Goal: Task Accomplishment & Management: Manage account settings

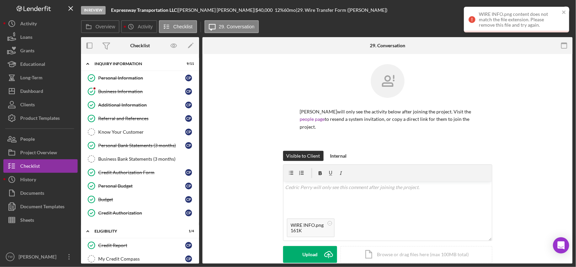
scroll to position [609, 0]
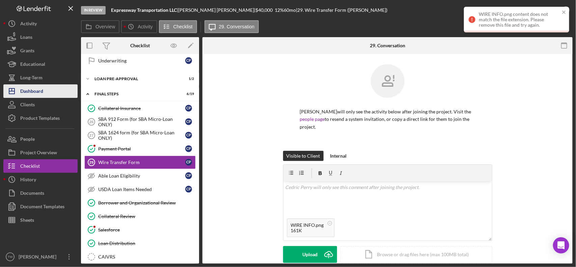
click at [34, 87] on div "Dashboard" at bounding box center [31, 91] width 23 height 15
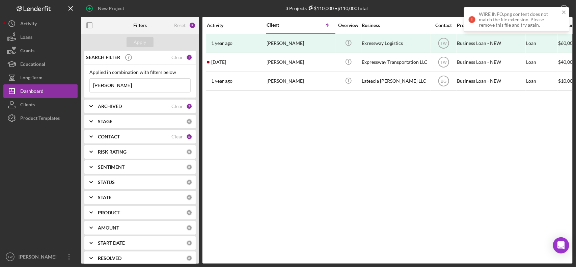
click at [133, 88] on input "[PERSON_NAME]" at bounding box center [140, 86] width 101 height 14
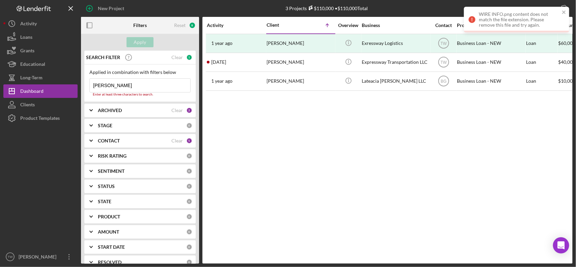
type input "[PERSON_NAME]"
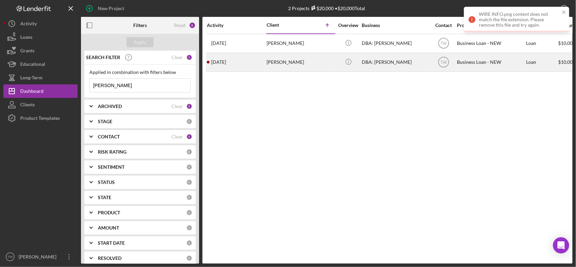
click at [289, 65] on div "[PERSON_NAME]" at bounding box center [301, 62] width 68 height 18
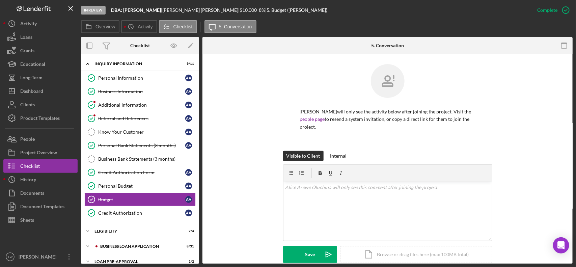
scroll to position [40, 0]
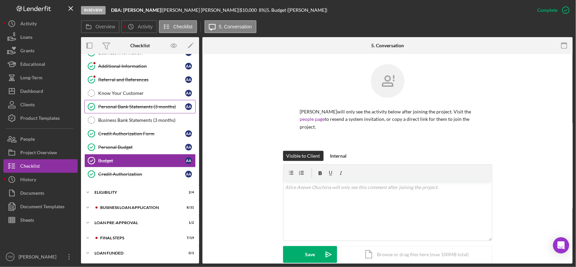
click at [143, 107] on div "Personal Bank Statements (3 months)" at bounding box center [141, 106] width 87 height 5
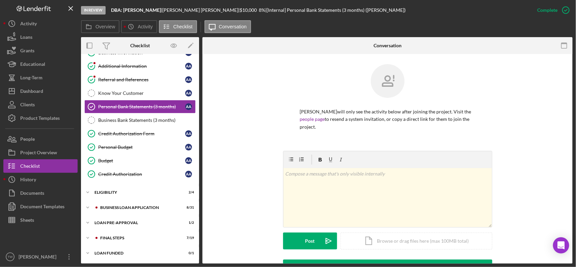
scroll to position [131, 0]
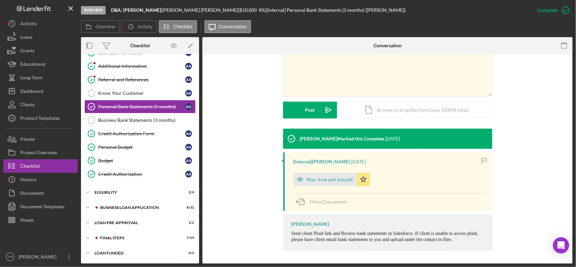
click at [349, 97] on form "v Color teal Color pink Remove color Add row above Add row below Add column bef…" at bounding box center [387, 69] width 209 height 99
click at [351, 78] on div "v Color teal Color pink Remove color Add row above Add row below Add column bef…" at bounding box center [388, 66] width 209 height 59
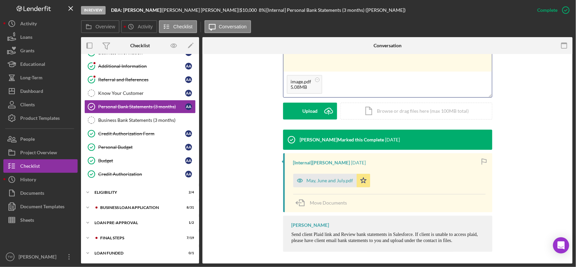
scroll to position [46, 0]
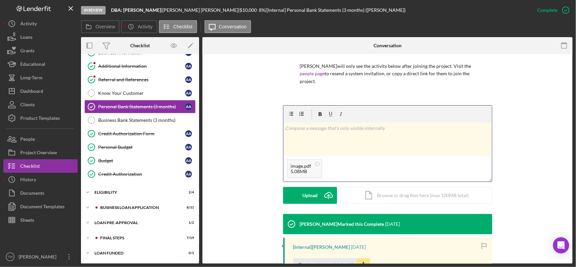
click at [355, 139] on div "v Color teal Color pink Remove color Add row above Add row below Add column bef…" at bounding box center [388, 139] width 209 height 33
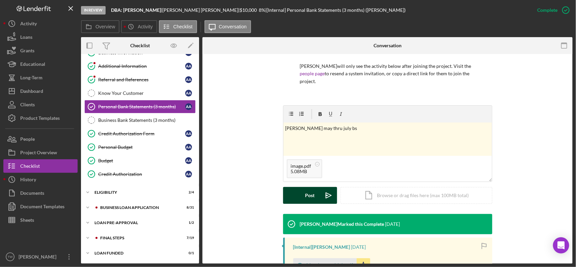
click at [302, 193] on button "Post Icon/icon-invite-send" at bounding box center [310, 195] width 54 height 17
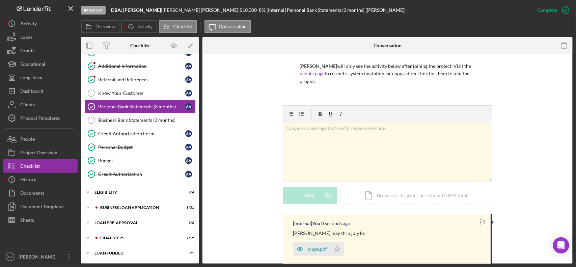
scroll to position [130, 0]
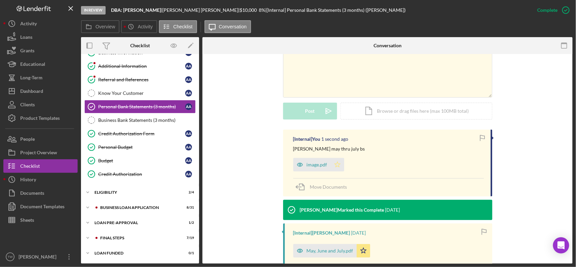
click at [338, 164] on polygon "button" at bounding box center [338, 164] width 6 height 5
click at [326, 166] on div "image.pdf" at bounding box center [317, 164] width 21 height 5
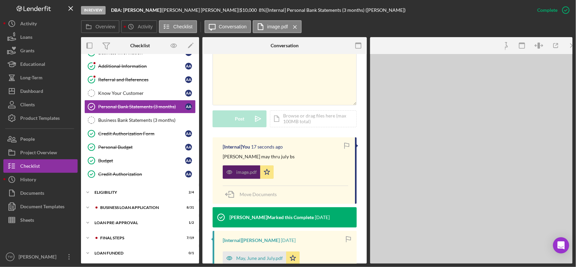
scroll to position [137, 0]
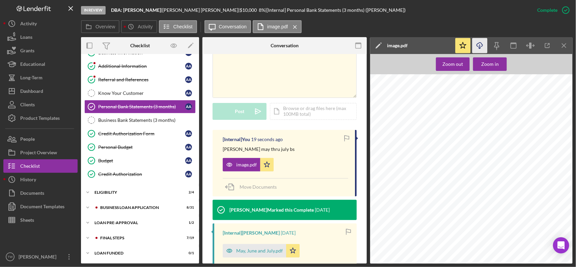
click at [482, 42] on icon "Icon/Download" at bounding box center [480, 45] width 15 height 15
click at [294, 77] on div "v Color teal Color pink Remove color Add row above Add row below Add column bef…" at bounding box center [285, 67] width 144 height 59
click at [308, 86] on div "v Color teal Color pink Remove color Add row above Add row below Add column bef…" at bounding box center [285, 67] width 144 height 59
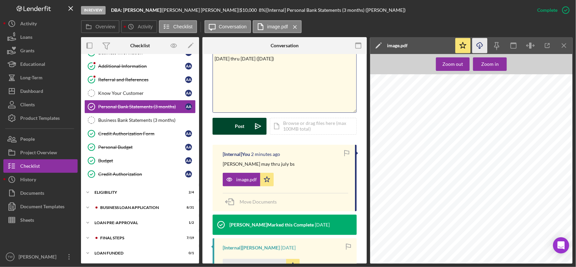
click at [240, 125] on div "Post" at bounding box center [239, 126] width 9 height 17
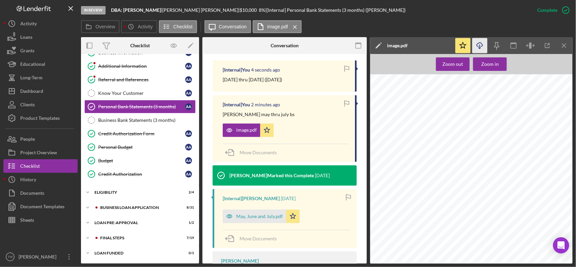
scroll to position [165, 0]
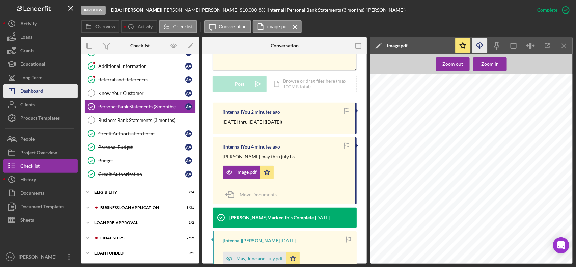
click at [31, 90] on div "Dashboard" at bounding box center [31, 91] width 23 height 15
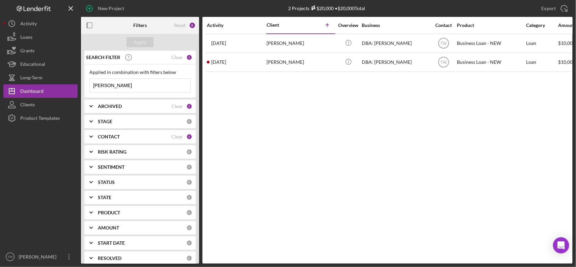
click at [124, 84] on input "[PERSON_NAME]" at bounding box center [140, 86] width 101 height 14
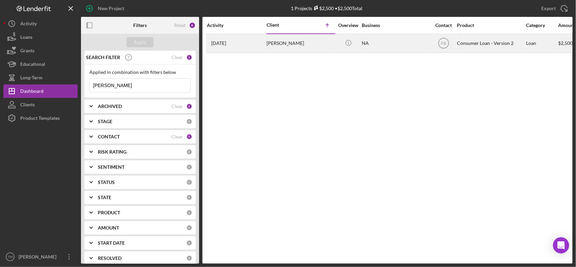
type input "[PERSON_NAME]"
click at [267, 39] on div "[PERSON_NAME]" at bounding box center [301, 43] width 68 height 18
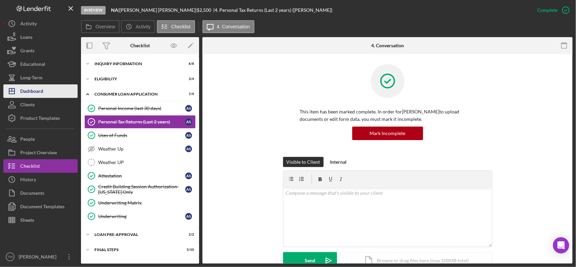
click at [30, 88] on div "Dashboard" at bounding box center [31, 91] width 23 height 15
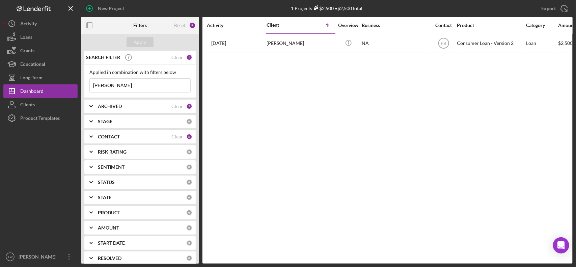
click at [133, 89] on input "[PERSON_NAME]" at bounding box center [140, 86] width 101 height 14
type input "[PERSON_NAME]"
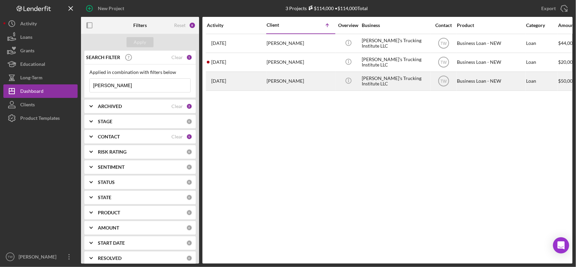
click at [277, 80] on div "[PERSON_NAME]" at bounding box center [301, 81] width 68 height 18
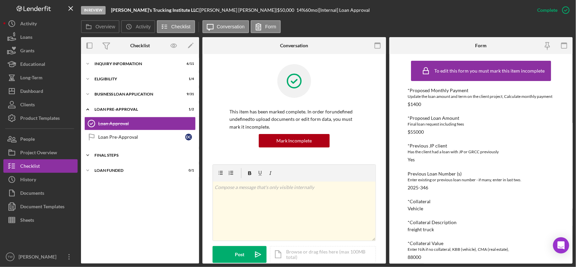
click at [146, 157] on div "FINAL STEPS" at bounding box center [143, 155] width 96 height 4
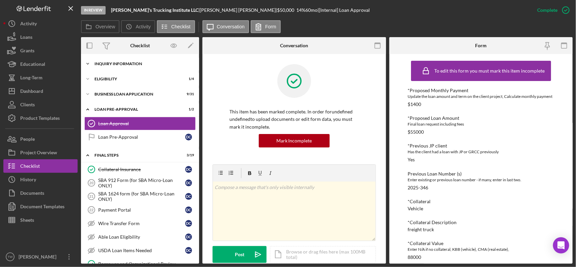
click at [155, 67] on div "Icon/Expander INQUIRY INFORMATION 6 / 11" at bounding box center [140, 64] width 118 height 14
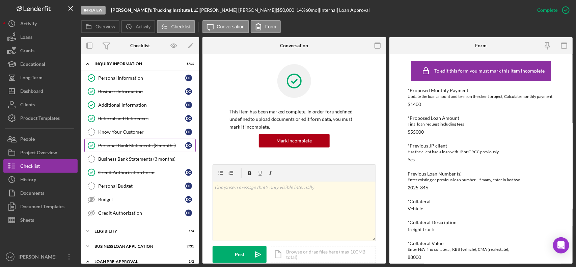
click at [137, 152] on link "Personal Bank Statements (3 months) Personal Bank Statements (3 months) D C" at bounding box center [139, 146] width 111 height 14
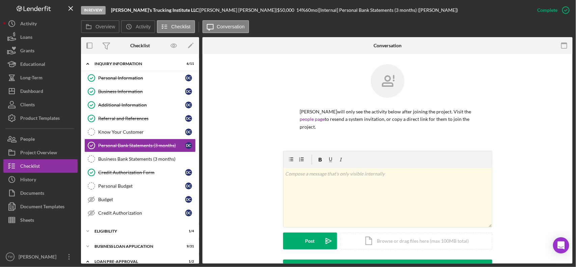
scroll to position [127, 0]
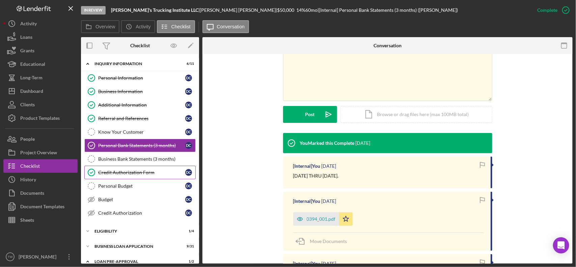
click at [141, 167] on link "Credit Authorization Form Credit Authorization Form D C" at bounding box center [139, 173] width 111 height 14
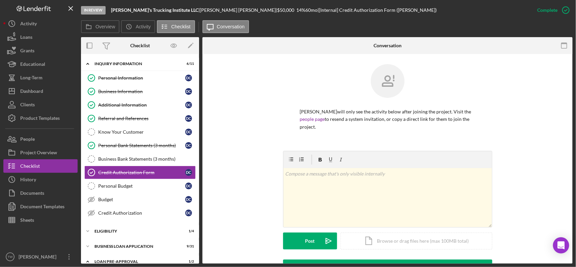
scroll to position [169, 0]
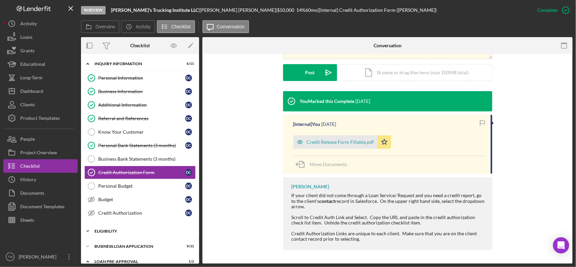
click at [115, 227] on div "Icon/Expander ELIGIBILITY 1 / 4" at bounding box center [140, 232] width 118 height 14
click at [115, 240] on link "Credit Report Credit Report D C" at bounding box center [139, 246] width 111 height 14
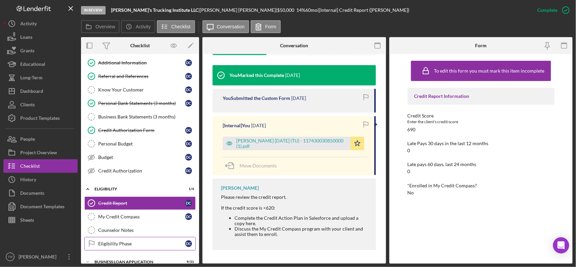
scroll to position [84, 0]
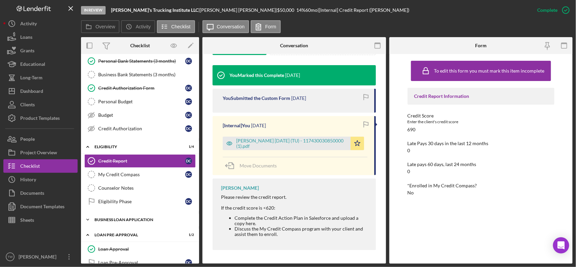
click at [116, 219] on div "Icon/Expander BUSINESS LOAN APPLICATION 9 / 31" at bounding box center [140, 220] width 118 height 14
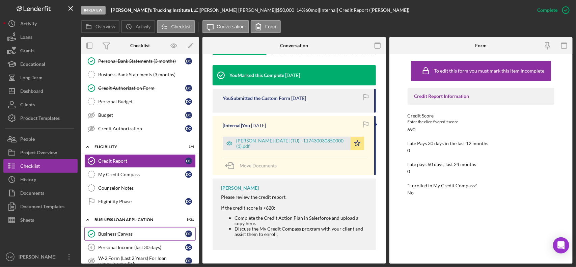
click at [115, 230] on link "Business Canvas Business Canvas D C" at bounding box center [139, 234] width 111 height 14
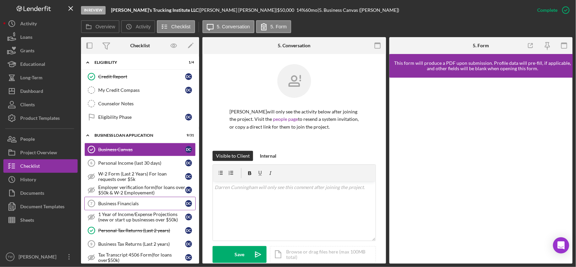
scroll to position [211, 0]
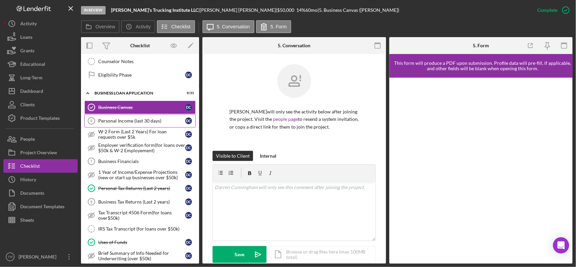
click at [150, 122] on div "Personal Income (last 30 days)" at bounding box center [141, 120] width 87 height 5
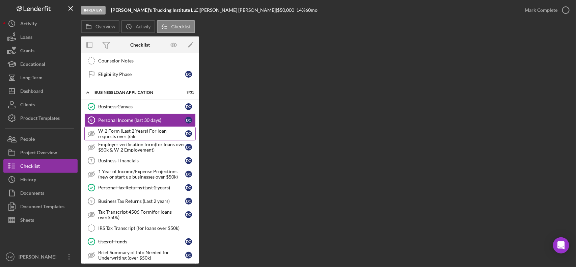
click at [154, 139] on div "W-2 Form (Last 2 Years) For loan requests over $5k" at bounding box center [141, 133] width 87 height 11
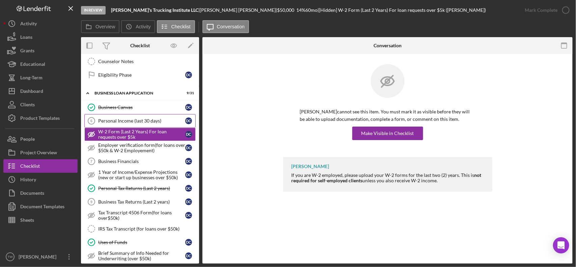
click at [151, 124] on div "Personal Income (last 30 days)" at bounding box center [141, 120] width 87 height 5
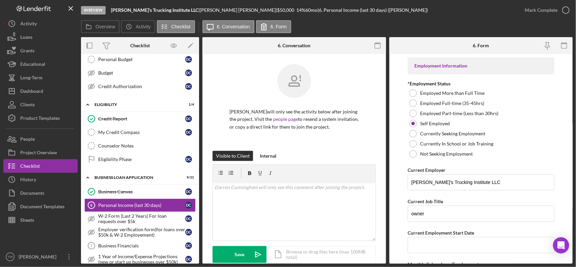
scroll to position [42, 0]
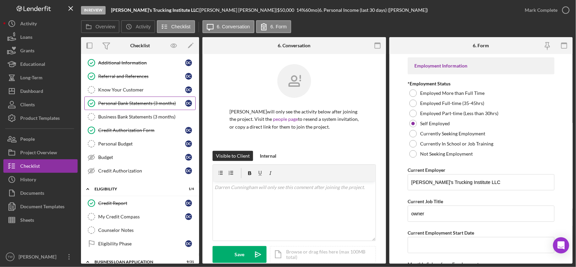
click at [150, 106] on div "Personal Bank Statements (3 months)" at bounding box center [141, 103] width 87 height 5
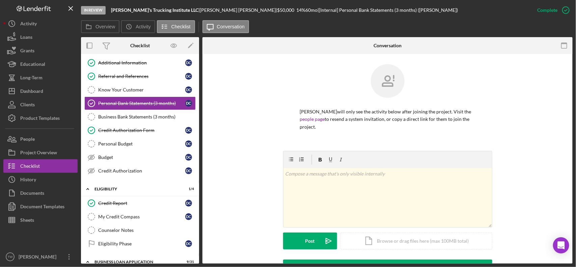
scroll to position [127, 0]
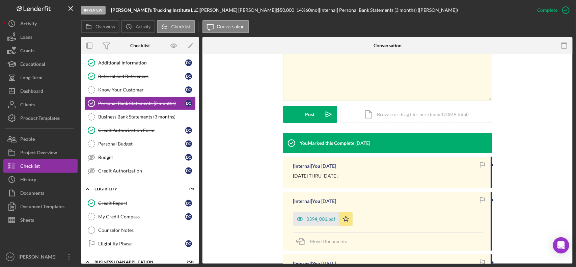
drag, startPoint x: 318, startPoint y: 215, endPoint x: 460, endPoint y: 105, distance: 180.3
click at [318, 215] on div "0394_001.pdf" at bounding box center [316, 219] width 46 height 14
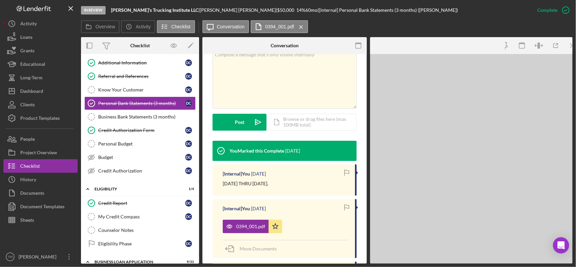
scroll to position [134, 0]
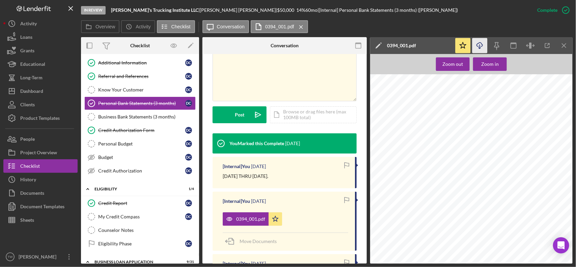
click at [482, 46] on icon "Icon/Download" at bounding box center [480, 45] width 15 height 15
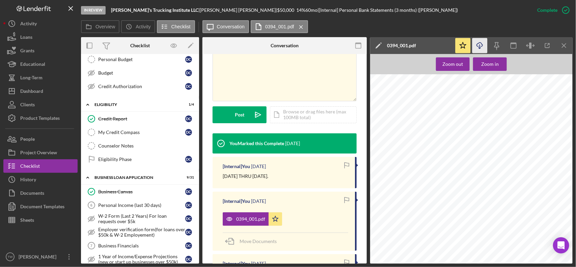
drag, startPoint x: 139, startPoint y: 207, endPoint x: 364, endPoint y: 133, distance: 236.8
click at [139, 207] on div "Personal Income (last 30 days)" at bounding box center [141, 205] width 87 height 5
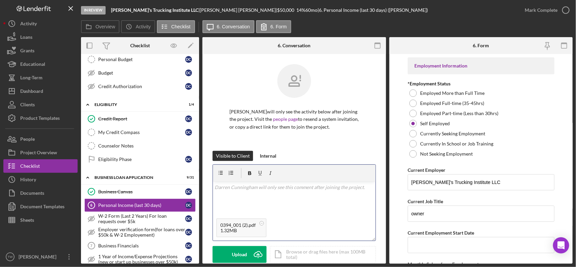
click at [260, 199] on div "v Color teal Color pink Remove color Add row above Add row below Add column bef…" at bounding box center [294, 198] width 163 height 33
click at [227, 254] on button "Save Icon/icon-invite-send" at bounding box center [240, 254] width 54 height 17
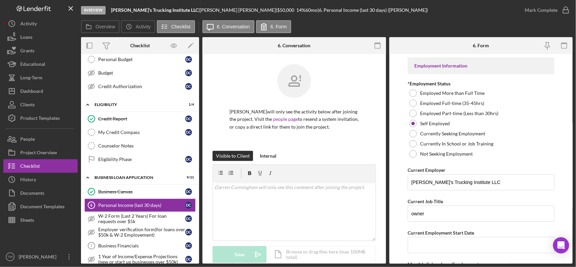
scroll to position [127, 0]
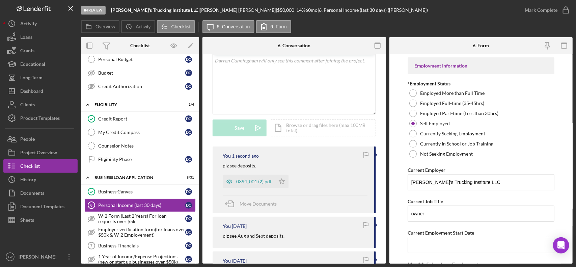
click at [257, 181] on div "0394_001 (2).pdf" at bounding box center [253, 181] width 35 height 5
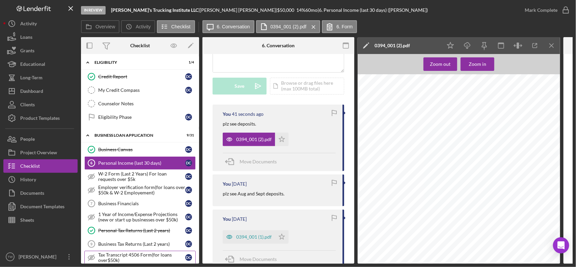
scroll to position [253, 0]
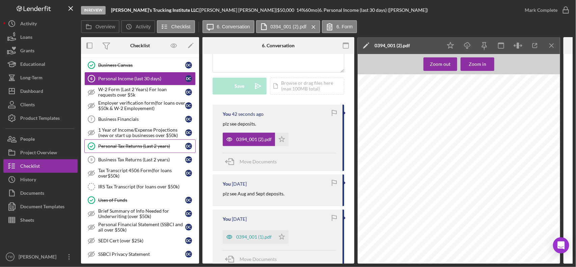
click at [149, 149] on div "Personal Tax Returns (Last 2 years)" at bounding box center [141, 146] width 87 height 5
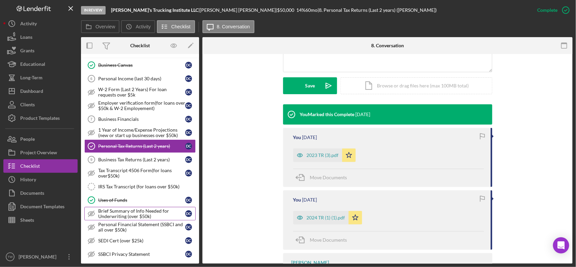
scroll to position [295, 0]
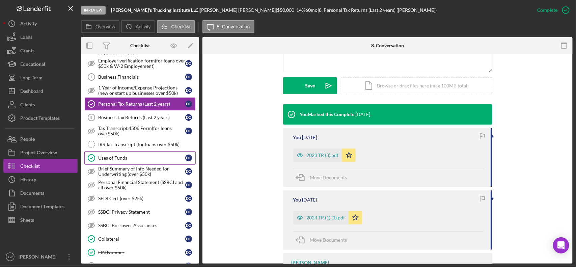
click at [117, 161] on div "Uses of Funds" at bounding box center [141, 157] width 87 height 5
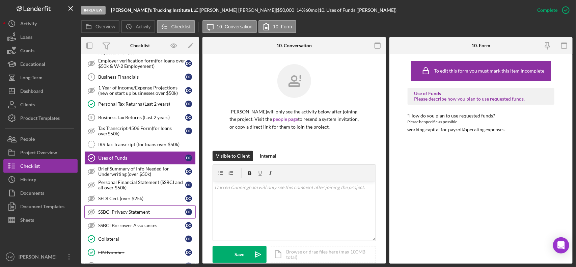
scroll to position [380, 0]
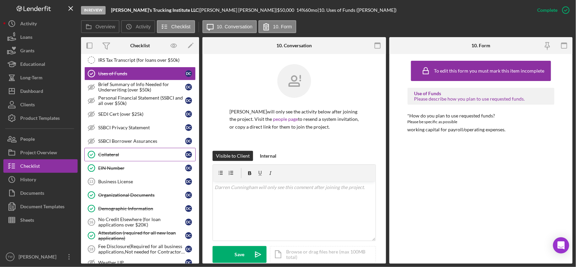
click at [114, 157] on div "Collateral" at bounding box center [141, 154] width 87 height 5
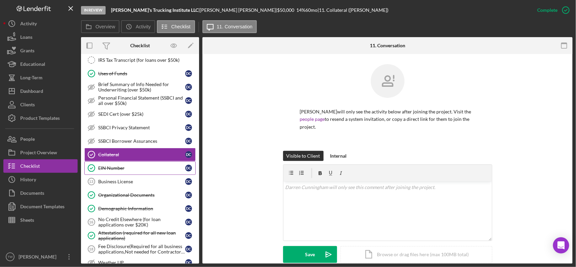
click at [112, 171] on link "EIN Number EIN Number D C" at bounding box center [139, 168] width 111 height 14
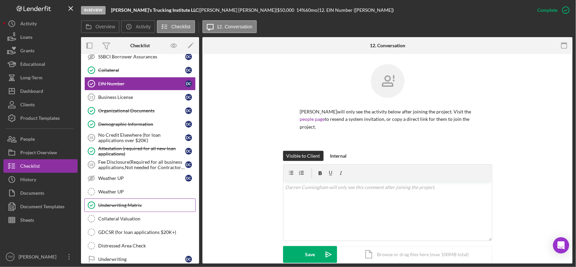
scroll to position [507, 0]
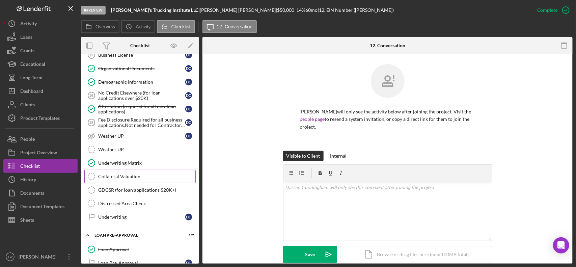
click at [129, 183] on link "Collateral Valuation Collateral Valuation" at bounding box center [139, 177] width 111 height 14
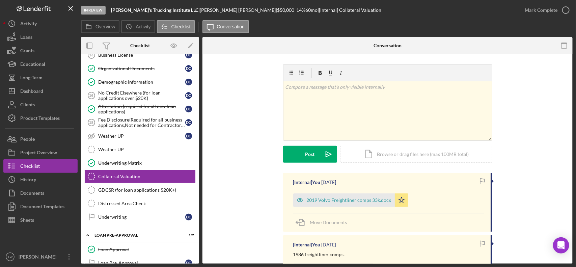
scroll to position [102, 0]
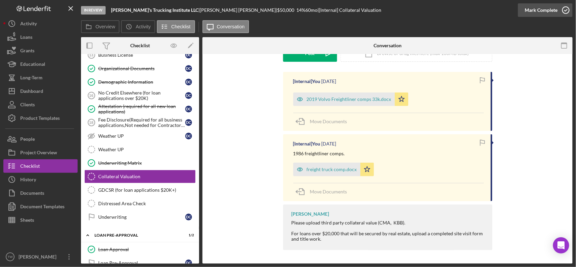
click at [542, 10] on div "Mark Complete" at bounding box center [541, 10] width 33 height 14
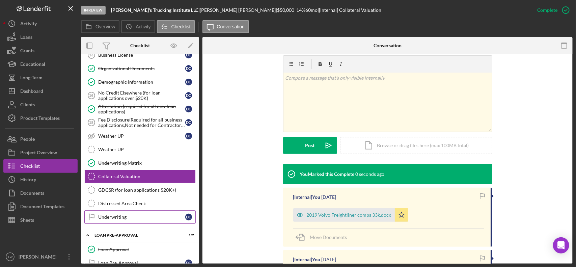
scroll to position [195, 0]
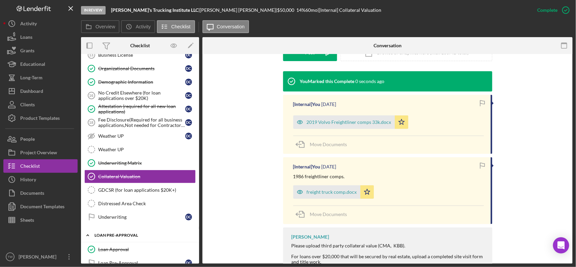
click at [128, 237] on div "LOAN PRE-APPROVAL" at bounding box center [143, 235] width 96 height 4
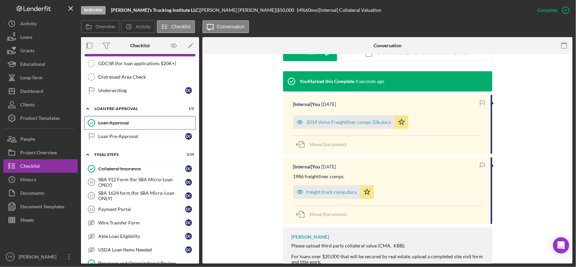
click at [118, 126] on div "Loan Approval" at bounding box center [146, 122] width 97 height 5
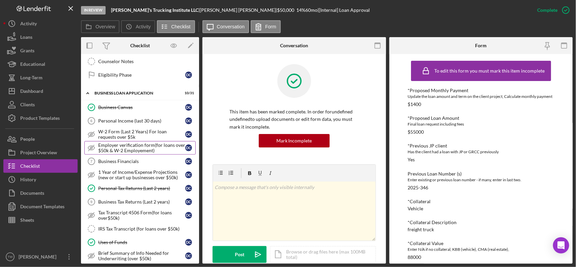
scroll to position [253, 0]
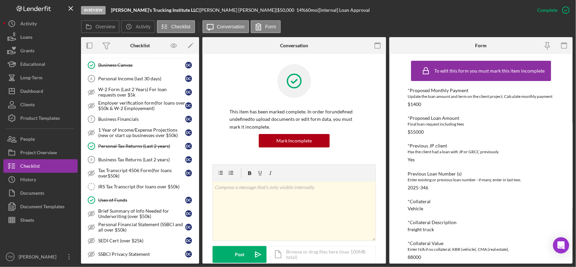
drag, startPoint x: 136, startPoint y: 85, endPoint x: 444, endPoint y: 88, distance: 308.3
click at [136, 85] on link "Personal Income (last 30 days) 6 Personal Income (last 30 days) D C" at bounding box center [139, 79] width 111 height 14
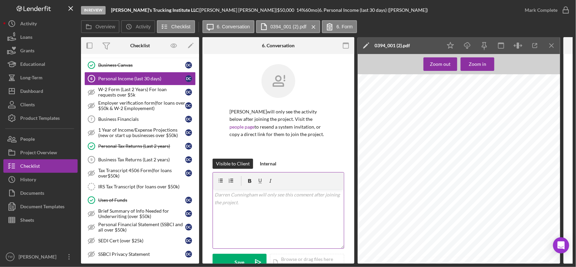
scroll to position [84, 0]
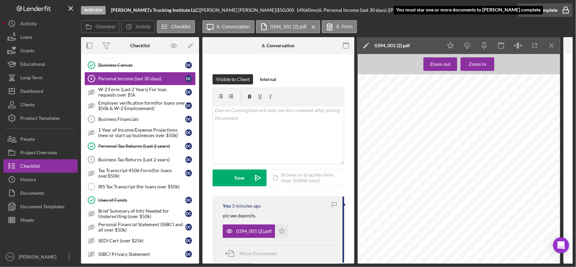
click at [542, 12] on div "Mark Complete" at bounding box center [541, 10] width 33 height 14
click at [539, 8] on div "Mark Complete" at bounding box center [541, 10] width 33 height 14
click at [284, 232] on icon "Icon/Star" at bounding box center [282, 232] width 14 height 14
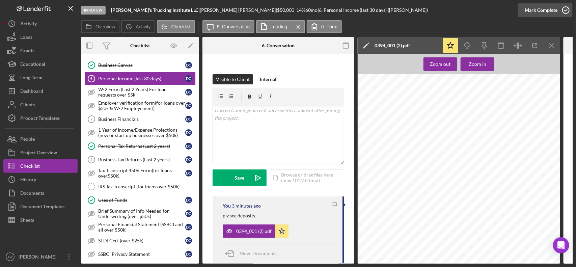
click at [545, 9] on div "Mark Complete" at bounding box center [541, 10] width 33 height 14
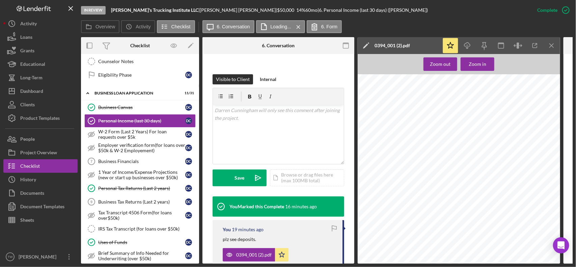
scroll to position [295, 0]
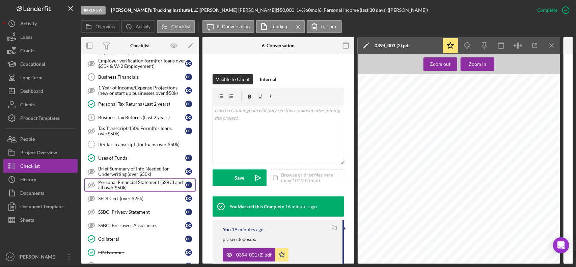
click at [165, 188] on div "Personal Financial Statement (SSBCI and all over $50k)" at bounding box center [141, 185] width 87 height 11
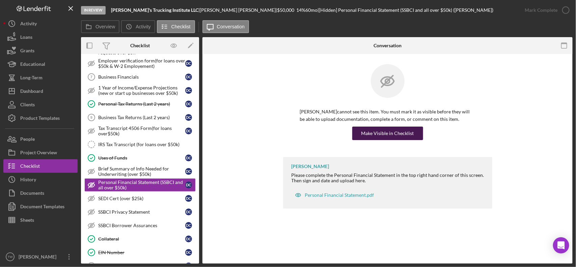
click at [401, 137] on div "Make Visible in Checklist" at bounding box center [388, 134] width 53 height 14
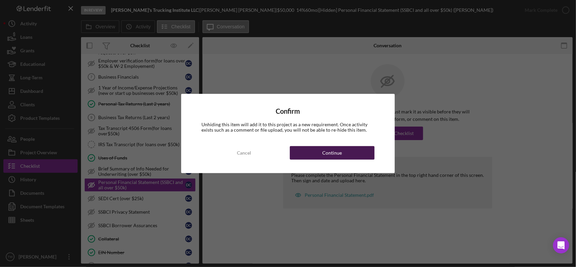
click at [349, 152] on button "Continue" at bounding box center [332, 153] width 85 height 14
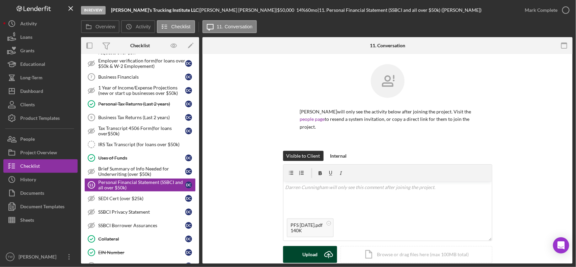
click at [313, 257] on div "Upload" at bounding box center [310, 254] width 15 height 17
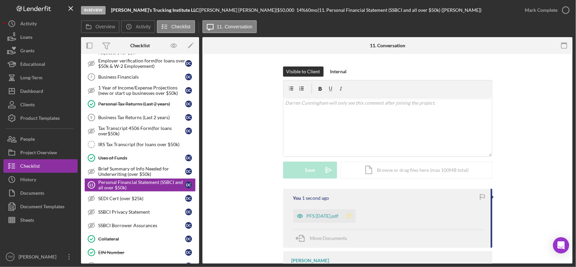
click at [350, 217] on polygon "button" at bounding box center [349, 215] width 6 height 5
click at [544, 7] on div "Mark Complete" at bounding box center [541, 10] width 33 height 14
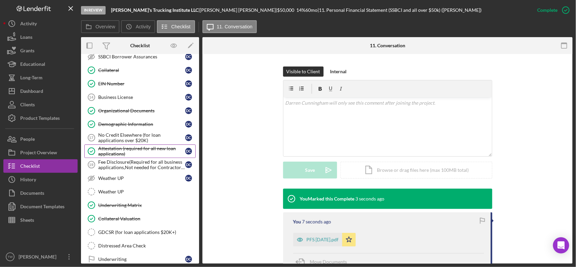
scroll to position [591, 0]
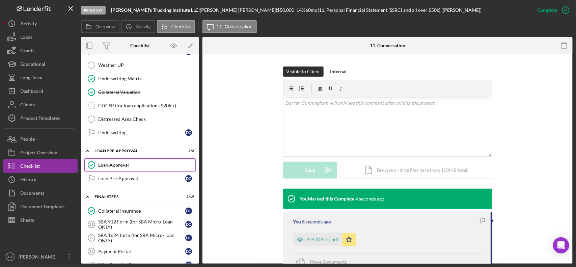
click at [139, 168] on div "Loan Approval" at bounding box center [146, 164] width 97 height 5
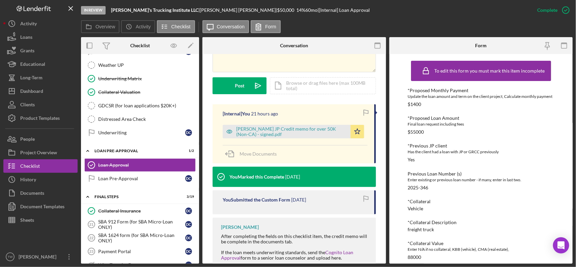
scroll to position [718, 0]
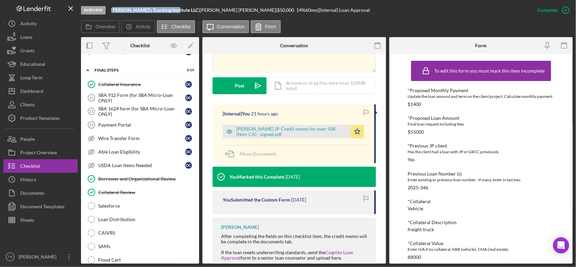
drag, startPoint x: 113, startPoint y: 10, endPoint x: 170, endPoint y: 11, distance: 56.4
click at [170, 11] on div "[PERSON_NAME]'s Trucking Institute LLC |" at bounding box center [155, 9] width 89 height 5
click at [109, 8] on div "In Review [PERSON_NAME]'s Trucking Institute LLC | [PERSON_NAME] | $50,000 $50,…" at bounding box center [306, 10] width 450 height 20
drag, startPoint x: 111, startPoint y: 8, endPoint x: 171, endPoint y: 14, distance: 60.8
click at [171, 14] on div "In Review [PERSON_NAME]'s Trucking Institute LLC | [PERSON_NAME] | $50,000 $50,…" at bounding box center [306, 10] width 450 height 20
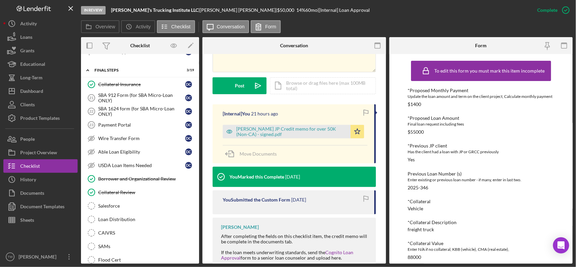
copy div "[PERSON_NAME]'s Trucking Institute LLC"
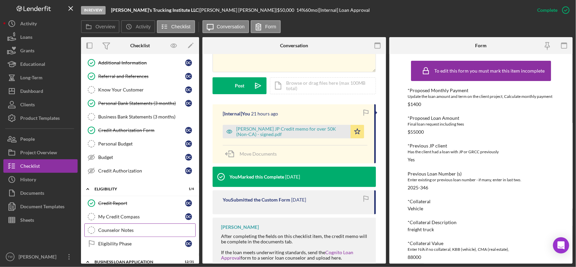
scroll to position [0, 0]
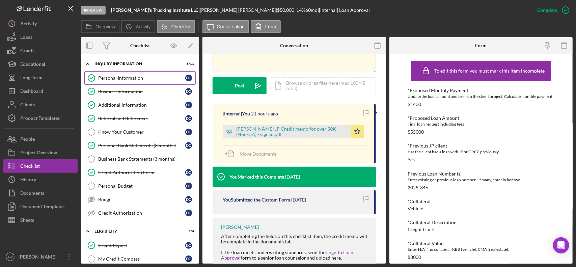
click at [130, 76] on div "Personal Information" at bounding box center [141, 77] width 87 height 5
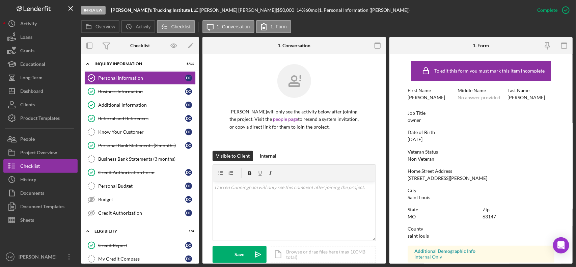
click at [432, 177] on div "[STREET_ADDRESS][PERSON_NAME]" at bounding box center [448, 178] width 80 height 5
copy div "[STREET_ADDRESS][PERSON_NAME]"
click at [419, 195] on div "Saint Louis" at bounding box center [419, 197] width 23 height 5
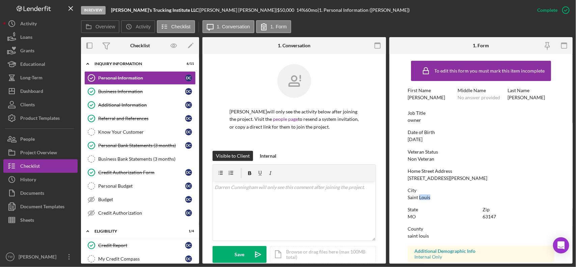
click at [419, 195] on div "Saint Louis" at bounding box center [419, 197] width 23 height 5
copy div "Saint Louis"
click at [490, 212] on div "Zip" at bounding box center [519, 209] width 72 height 5
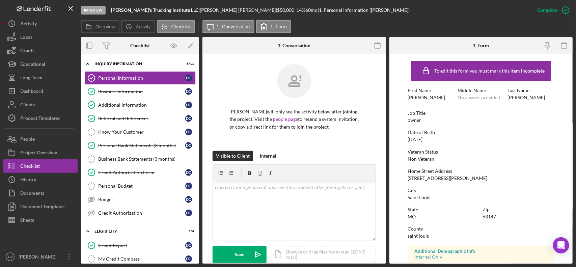
click at [492, 215] on div "63147" at bounding box center [490, 216] width 14 height 5
copy div "63147"
drag, startPoint x: 114, startPoint y: 10, endPoint x: 170, endPoint y: 12, distance: 55.7
click at [170, 12] on div "[PERSON_NAME]'s Trucking Institute LLC |" at bounding box center [155, 9] width 89 height 5
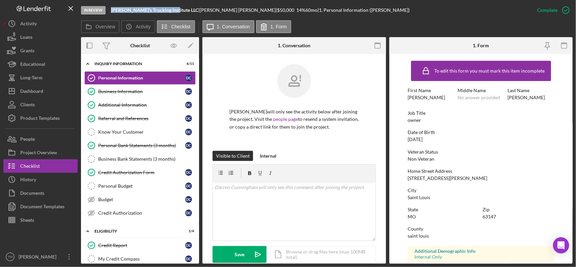
copy b "[PERSON_NAME]'s Trucking Institute LLC"
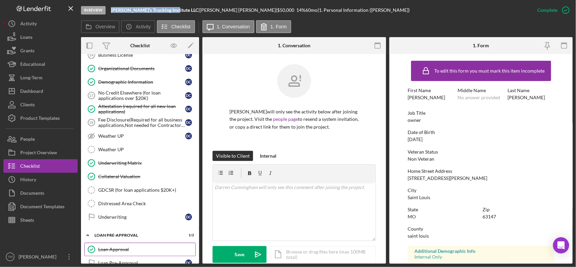
scroll to position [549, 0]
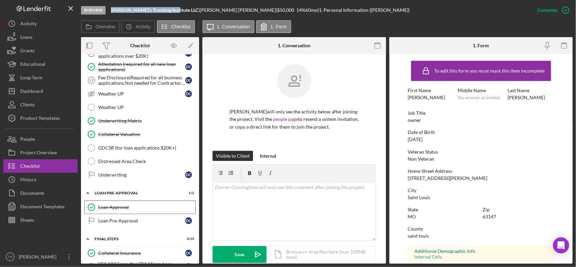
drag, startPoint x: 120, startPoint y: 218, endPoint x: 186, endPoint y: 211, distance: 66.2
click at [120, 214] on link "Loan Approval Loan Approval" at bounding box center [139, 208] width 111 height 14
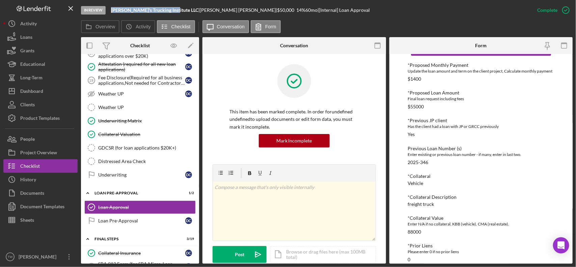
scroll to position [211, 0]
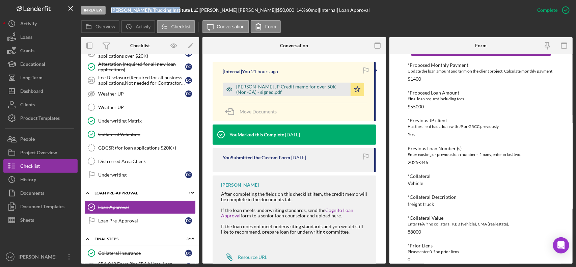
click at [300, 85] on div "[PERSON_NAME] JP Credit memo for over 50K (Non-CA) - signed.pdf" at bounding box center [291, 89] width 111 height 11
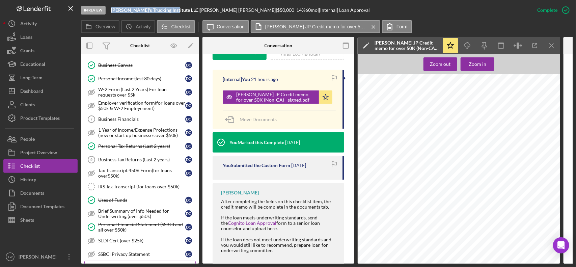
scroll to position [338, 0]
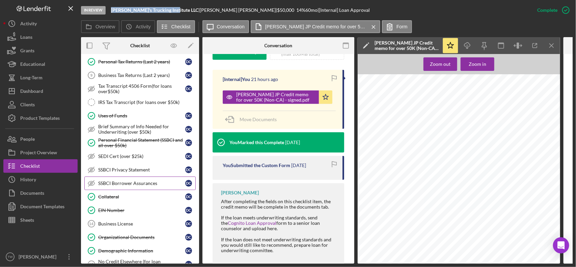
drag, startPoint x: 122, startPoint y: 201, endPoint x: 169, endPoint y: 193, distance: 47.7
click at [122, 200] on div "Collateral" at bounding box center [141, 196] width 87 height 5
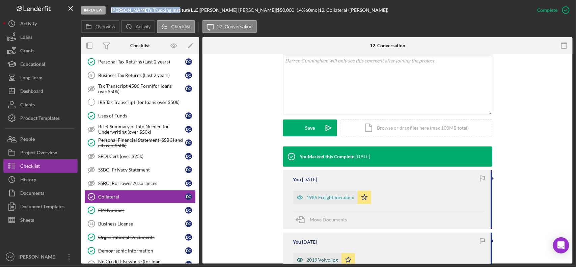
scroll to position [229, 0]
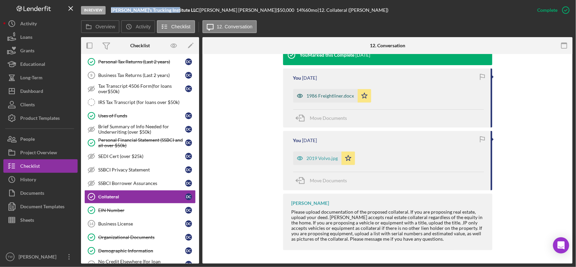
click at [333, 92] on div "1986 Freightliner.docx" at bounding box center [325, 96] width 64 height 14
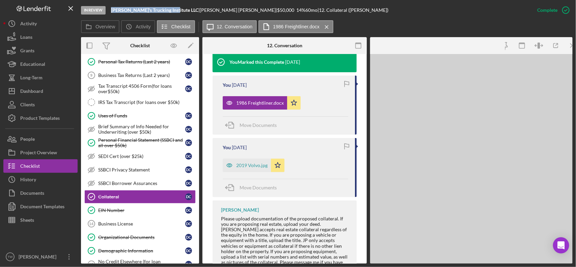
scroll to position [237, 0]
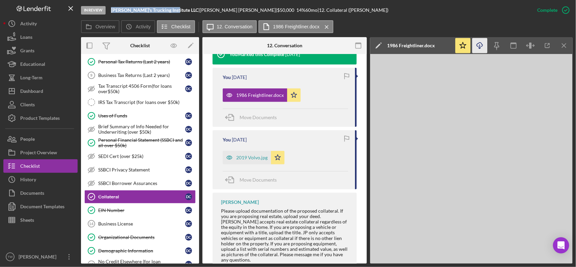
click at [483, 42] on icon "Icon/Download" at bounding box center [480, 45] width 15 height 15
click at [478, 47] on icon "Icon/Download" at bounding box center [480, 45] width 15 height 15
drag, startPoint x: 246, startPoint y: 157, endPoint x: 254, endPoint y: 150, distance: 10.5
click at [246, 157] on div "2019 Volvo.jpg" at bounding box center [251, 157] width 31 height 5
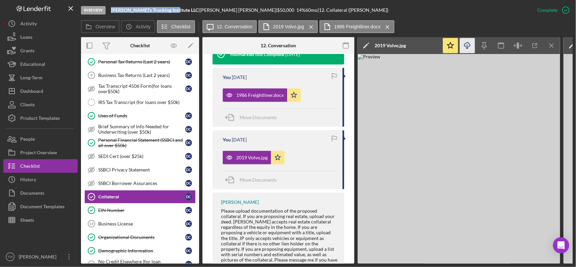
click at [469, 48] on icon "Icon/Download" at bounding box center [467, 45] width 15 height 15
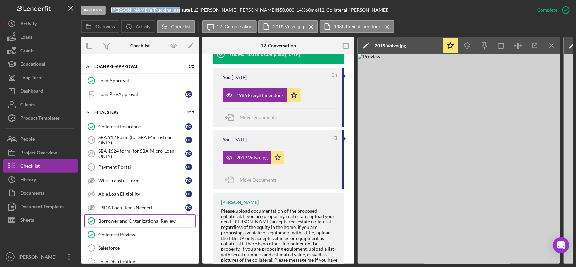
scroll to position [802, 0]
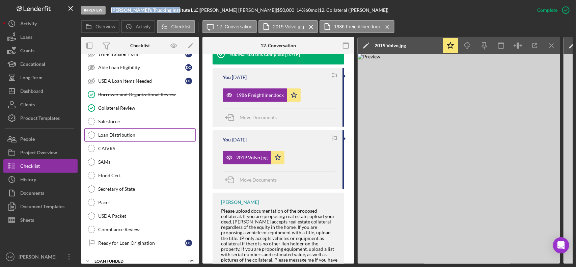
click at [117, 142] on link "Loan Distribution Loan Distribution" at bounding box center [139, 135] width 111 height 14
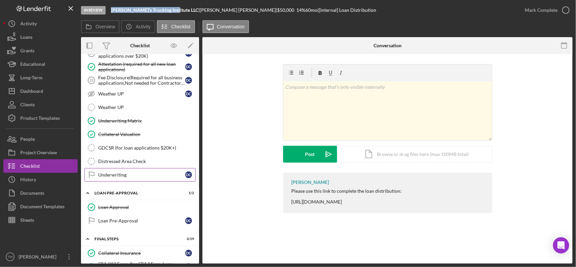
scroll to position [802, 0]
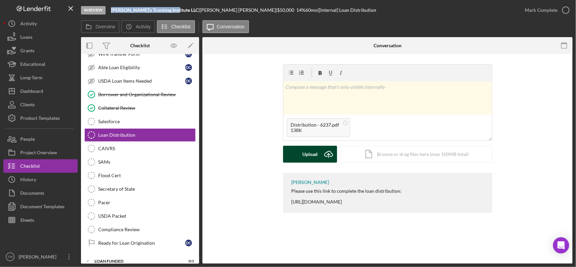
click at [318, 154] on button "Upload Icon/Upload" at bounding box center [310, 154] width 54 height 17
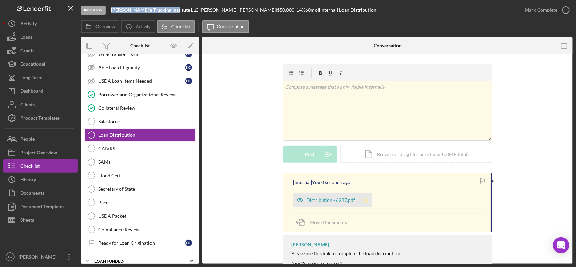
click at [367, 198] on icon "Icon/Star" at bounding box center [366, 200] width 14 height 14
click at [547, 10] on div "Mark Complete" at bounding box center [541, 10] width 33 height 14
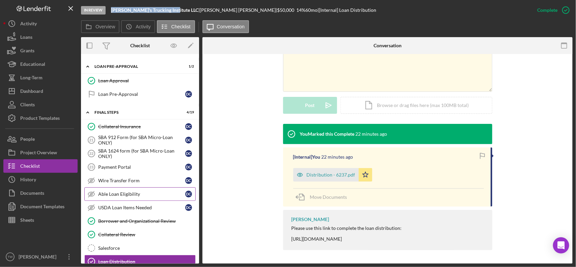
scroll to position [507, 0]
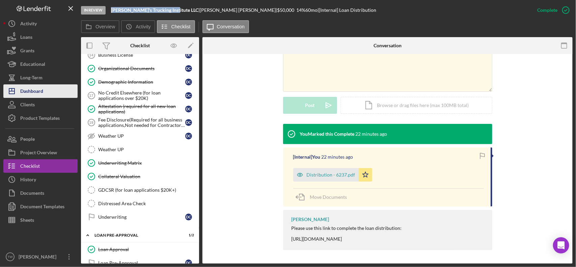
click at [47, 92] on button "Icon/Dashboard Dashboard" at bounding box center [40, 91] width 74 height 14
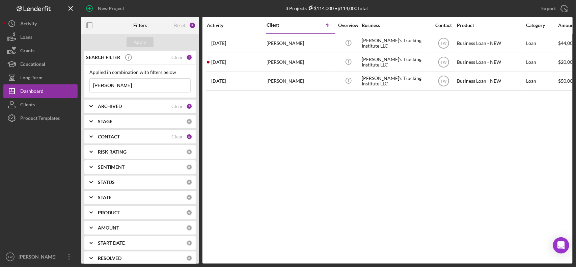
click at [128, 86] on input "[PERSON_NAME]" at bounding box center [140, 86] width 101 height 14
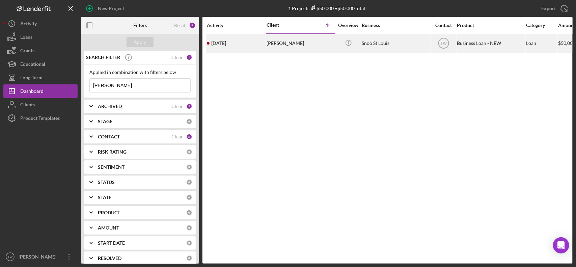
type input "[PERSON_NAME]"
click at [277, 43] on div "[PERSON_NAME]" at bounding box center [301, 43] width 68 height 18
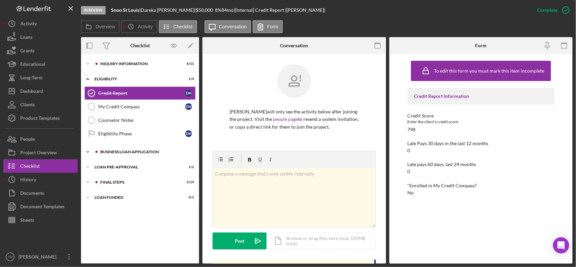
click at [150, 156] on div "Icon/Expander BUSINESS LOAN APPLICATION 13 / 27" at bounding box center [140, 152] width 118 height 14
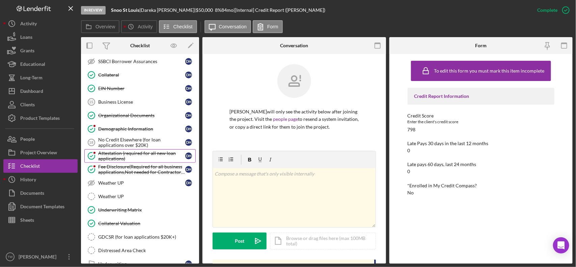
scroll to position [318, 0]
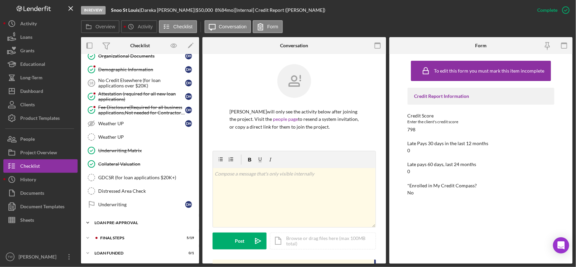
click at [122, 222] on div "LOAN PRE-APPROVAL" at bounding box center [143, 223] width 96 height 4
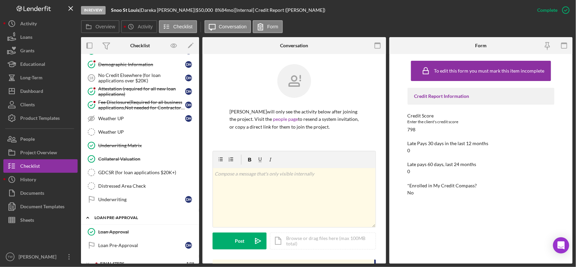
scroll to position [349, 0]
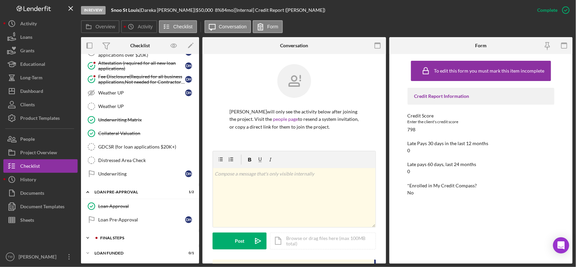
click at [123, 234] on div "Icon/Expander FINAL STEPS 5 / 19" at bounding box center [140, 238] width 118 height 14
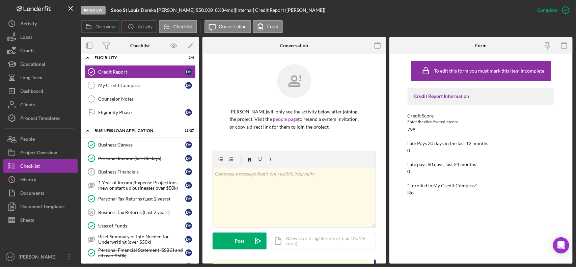
scroll to position [0, 0]
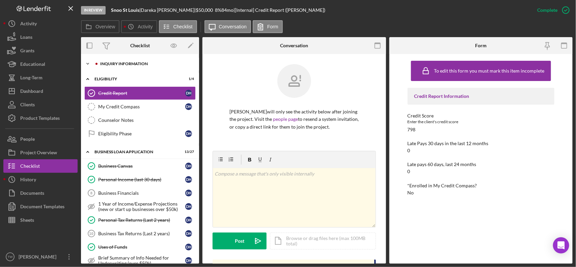
click at [122, 63] on div "INQUIRY INFORMATION" at bounding box center [145, 64] width 91 height 4
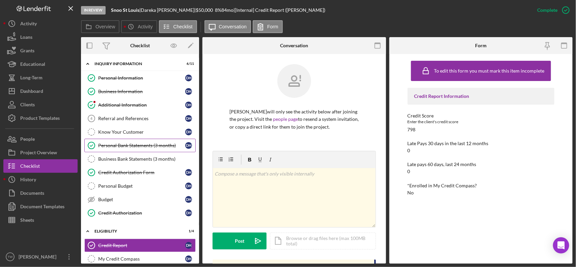
click at [132, 143] on link "Personal Bank Statements (3 months) Personal Bank Statements (3 months) D H" at bounding box center [139, 146] width 111 height 14
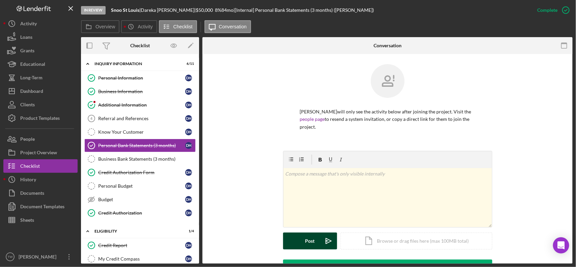
scroll to position [131, 0]
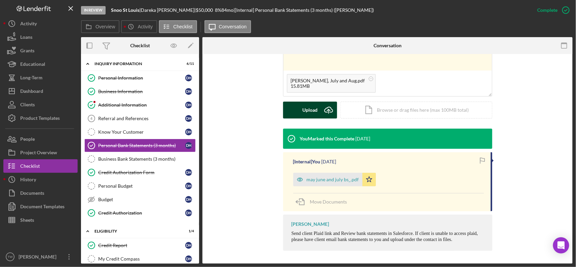
click at [306, 112] on div "Upload" at bounding box center [310, 110] width 15 height 17
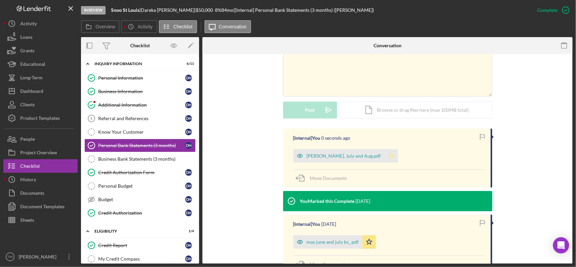
click at [388, 158] on polygon "button" at bounding box center [391, 155] width 6 height 5
click at [313, 242] on div "may june and july bs_.pdf" at bounding box center [333, 241] width 52 height 5
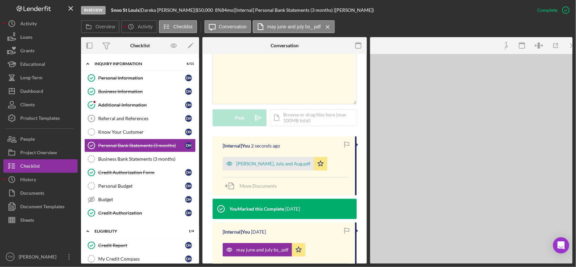
scroll to position [139, 0]
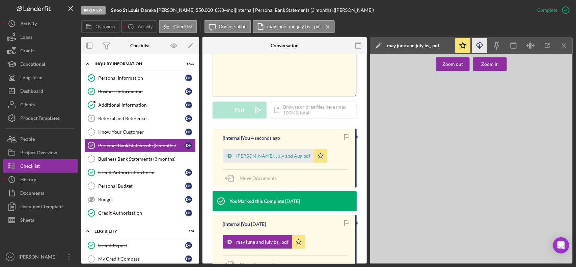
click at [481, 48] on polyline "button" at bounding box center [480, 48] width 2 height 1
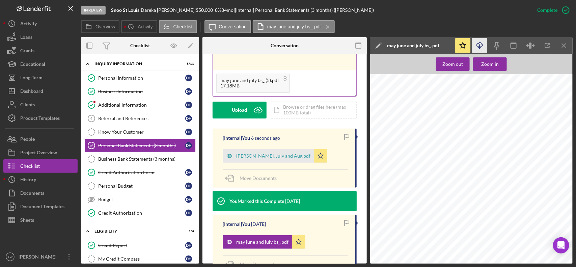
click at [258, 65] on div "v Color teal Color pink Remove color Add row above Add row below Add column bef…" at bounding box center [285, 53] width 144 height 33
click at [247, 64] on div "v Color teal Color pink Remove color Add row above Add row below Add column bef…" at bounding box center [285, 53] width 144 height 33
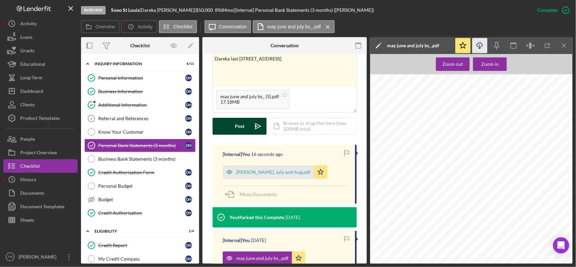
click at [247, 122] on button "Post Icon/icon-invite-send" at bounding box center [240, 126] width 54 height 17
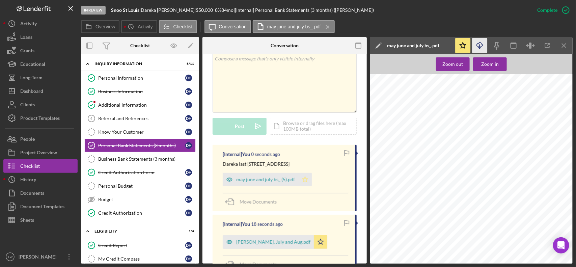
click at [304, 178] on polygon "button" at bounding box center [306, 179] width 6 height 5
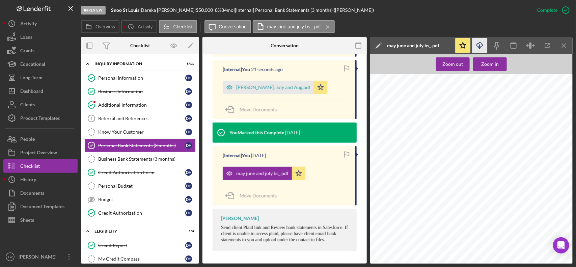
drag, startPoint x: 294, startPoint y: 177, endPoint x: 294, endPoint y: 185, distance: 8.1
click at [295, 176] on icon "Icon/Star" at bounding box center [299, 174] width 14 height 14
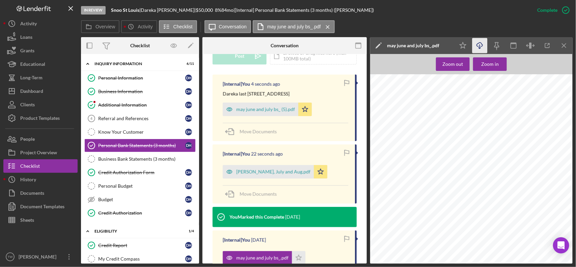
scroll to position [151, 0]
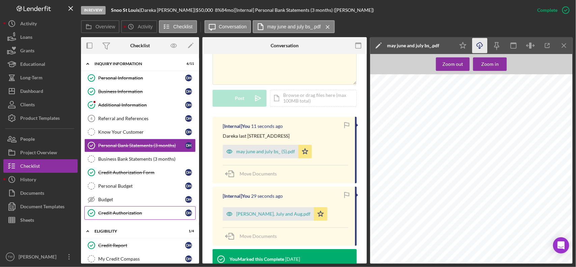
click at [112, 211] on link "Credit Authorization Credit Authorization D H" at bounding box center [139, 213] width 111 height 14
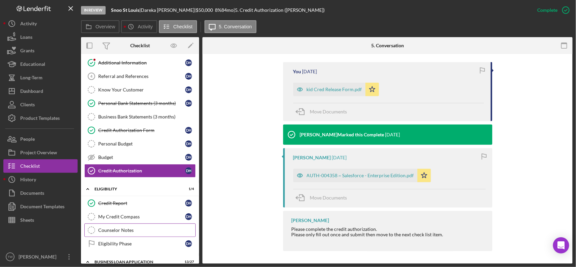
scroll to position [84, 0]
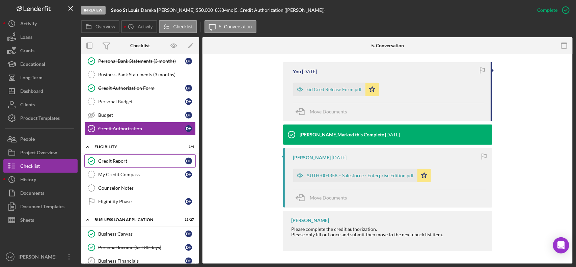
click at [107, 160] on div "Credit Report" at bounding box center [141, 160] width 87 height 5
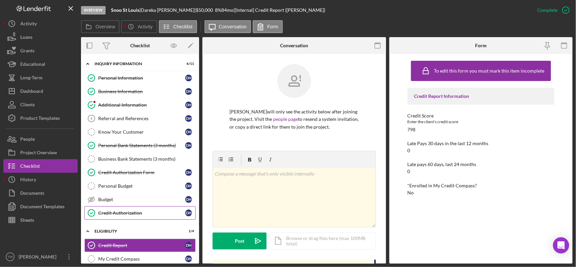
click at [124, 212] on div "Credit Authorization" at bounding box center [141, 212] width 87 height 5
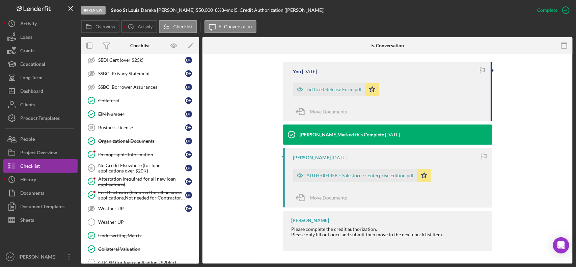
scroll to position [507, 0]
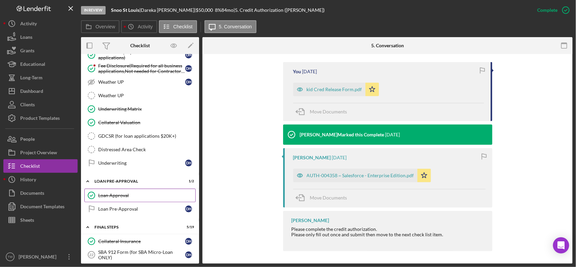
click at [126, 202] on link "Loan Approval Loan Approval" at bounding box center [139, 196] width 111 height 14
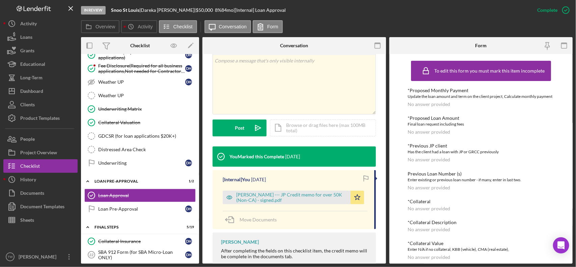
scroll to position [205, 0]
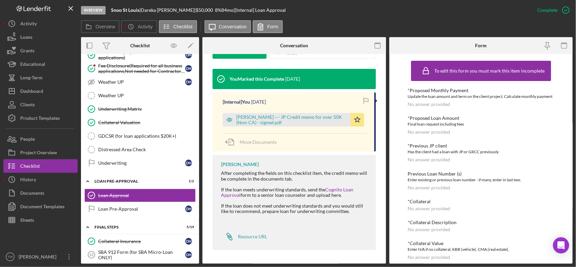
click at [298, 110] on div "[PERSON_NAME] --- JP Credit memo for over 50K (Non-CA) - signed.pdf Icon/Star" at bounding box center [295, 118] width 145 height 17
click at [295, 122] on div "[PERSON_NAME] --- JP Credit memo for over 50K (Non-CA) - signed.pdf" at bounding box center [291, 119] width 111 height 11
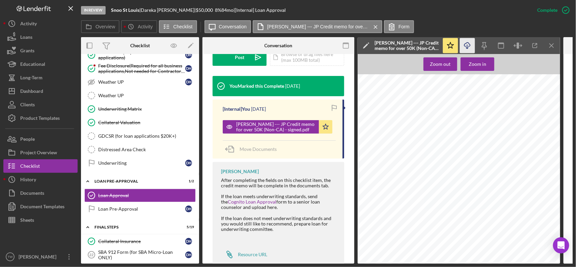
click at [468, 44] on icon "Icon/Download" at bounding box center [467, 45] width 15 height 15
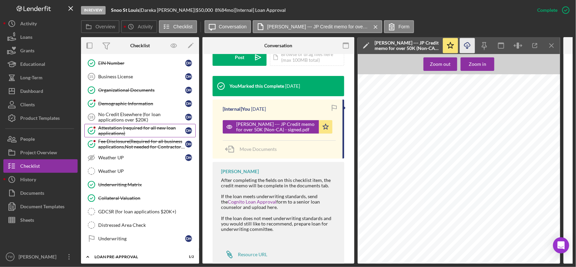
scroll to position [389, 0]
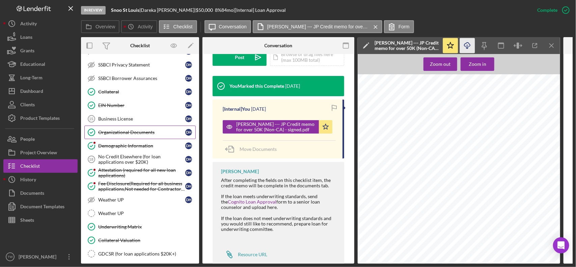
drag, startPoint x: 127, startPoint y: 136, endPoint x: 133, endPoint y: 134, distance: 6.0
click at [127, 135] on div "Organizational Documents" at bounding box center [141, 132] width 87 height 5
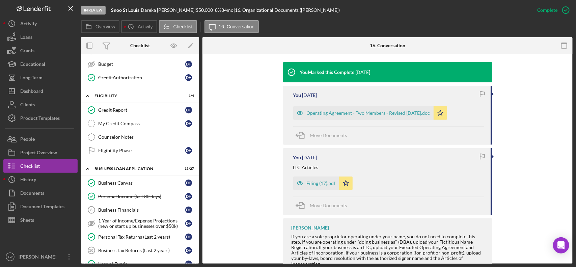
scroll to position [9, 0]
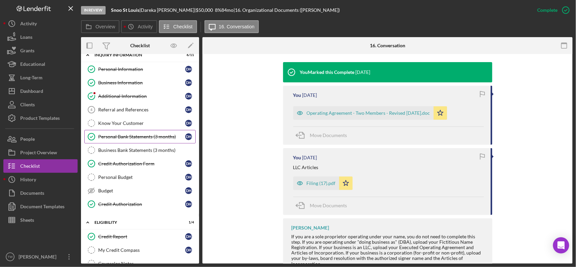
click at [142, 136] on div "Personal Bank Statements (3 months)" at bounding box center [141, 136] width 87 height 5
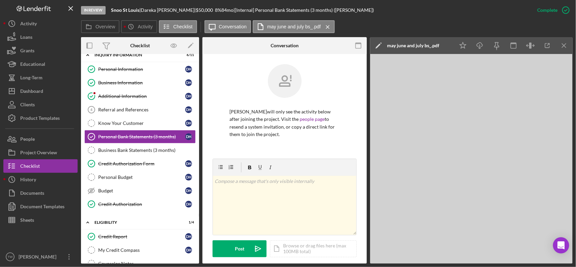
scroll to position [169, 0]
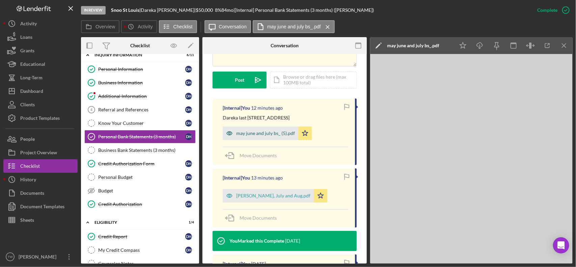
click at [245, 132] on div "may june and july bs_ (5).pdf" at bounding box center [265, 133] width 59 height 5
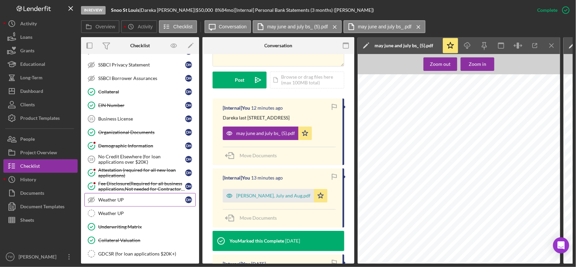
scroll to position [515, 0]
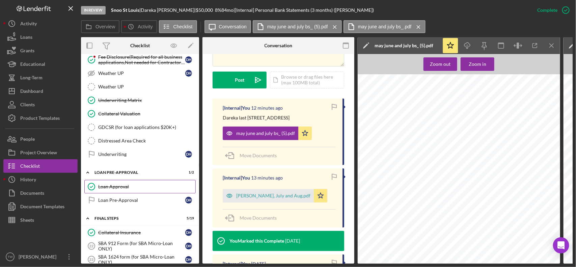
click at [120, 189] on div "Loan Approval" at bounding box center [146, 186] width 97 height 5
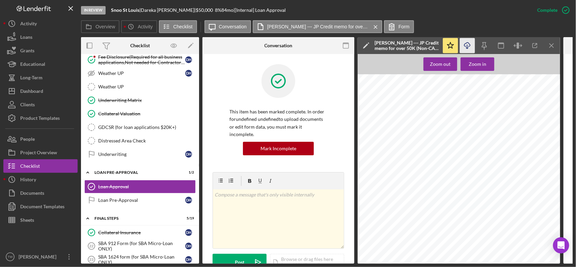
click at [469, 48] on polyline "button" at bounding box center [467, 48] width 2 height 1
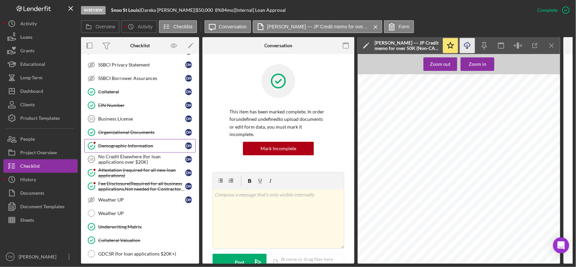
scroll to position [431, 0]
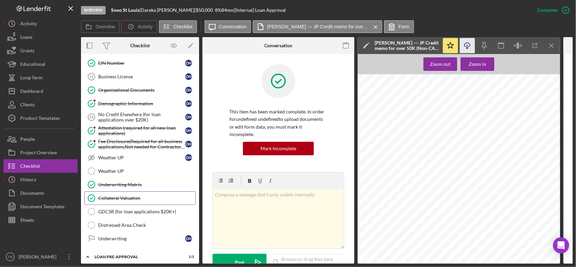
click at [134, 205] on link "Collateral Valuation Collateral Valuation" at bounding box center [139, 198] width 111 height 14
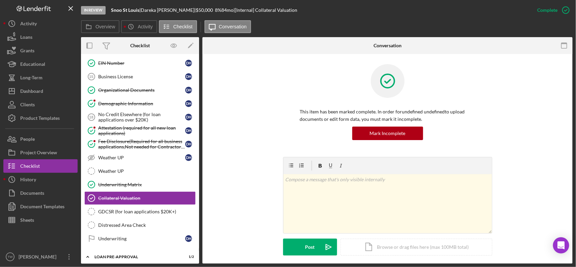
scroll to position [127, 0]
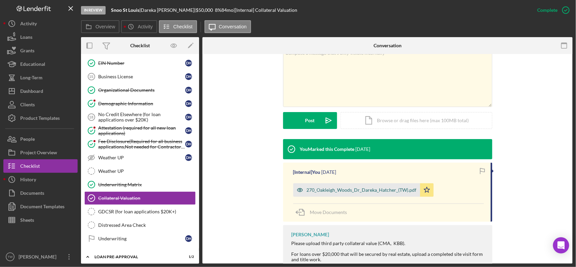
click at [330, 190] on div "270_Oakleigh_Woods_Dr_Dareka_Hatcher_(TW).pdf" at bounding box center [362, 189] width 110 height 5
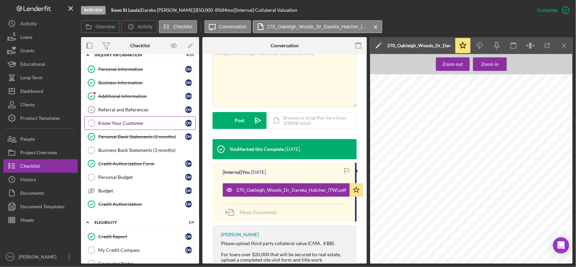
scroll to position [0, 0]
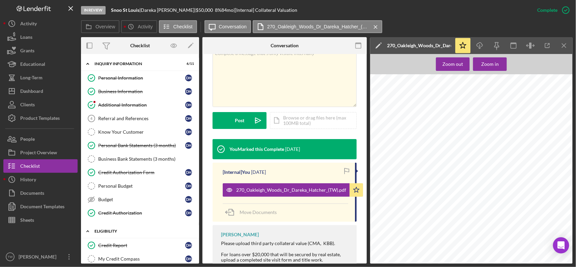
drag, startPoint x: 112, startPoint y: 242, endPoint x: 126, endPoint y: 239, distance: 13.9
click at [113, 242] on link "Credit Report Credit Report D H" at bounding box center [139, 246] width 111 height 14
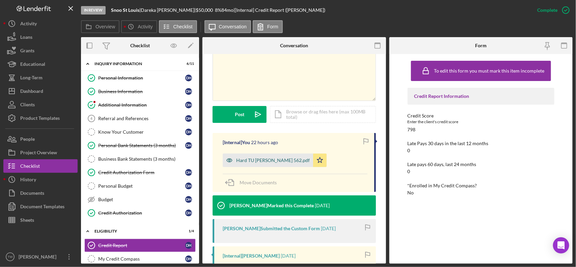
click at [247, 162] on div "Hard TU [PERSON_NAME] 562.pdf" at bounding box center [273, 160] width 74 height 5
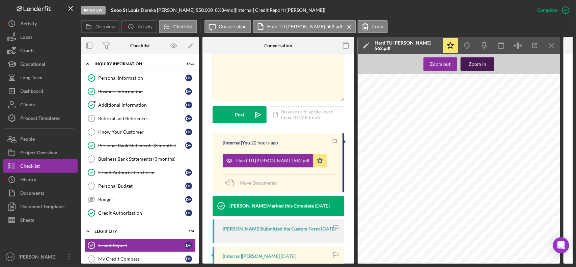
click at [475, 67] on div "Zoom in" at bounding box center [478, 64] width 18 height 14
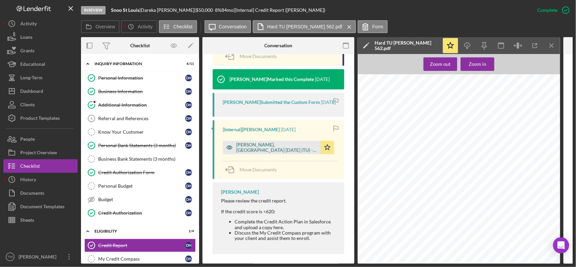
click at [285, 153] on div "[PERSON_NAME], [GEOGRAPHIC_DATA] [DATE] (TU) - 117359260070000.pdf" at bounding box center [276, 147] width 81 height 11
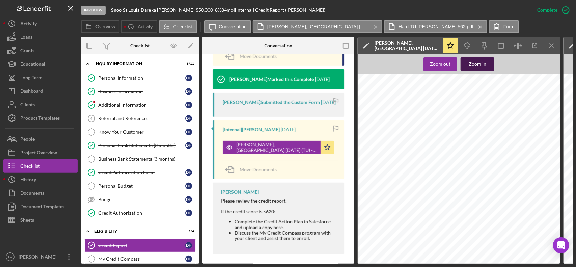
click at [490, 69] on button "Zoom in" at bounding box center [478, 64] width 34 height 14
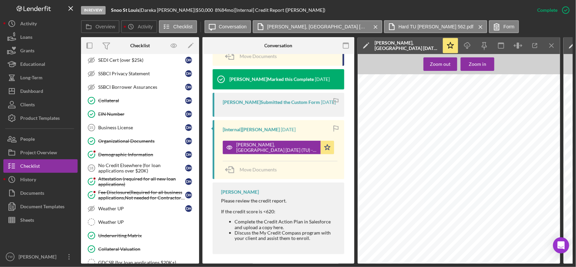
scroll to position [295, 0]
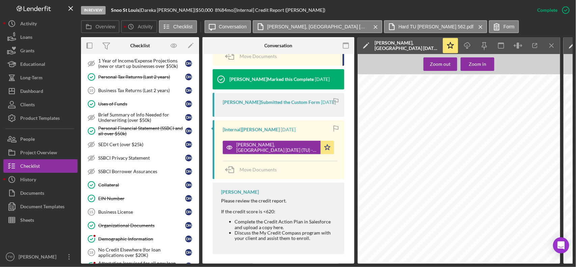
drag, startPoint x: 121, startPoint y: 188, endPoint x: 267, endPoint y: 175, distance: 146.8
click at [121, 188] on div "Collateral" at bounding box center [141, 184] width 87 height 5
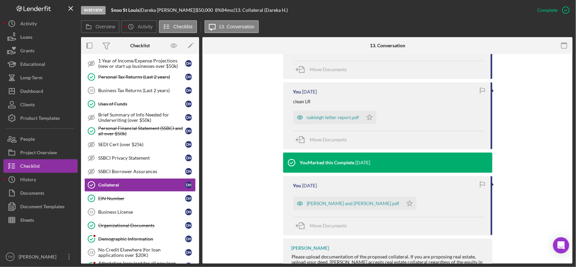
scroll to position [169, 0]
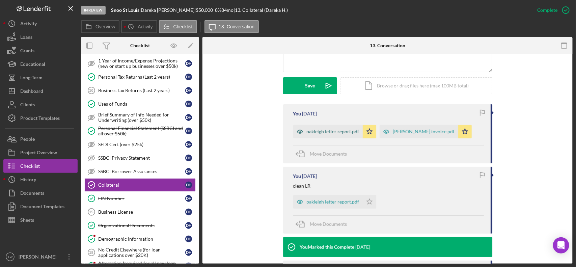
click at [330, 133] on div "oakleigh letter report.pdf" at bounding box center [333, 131] width 53 height 5
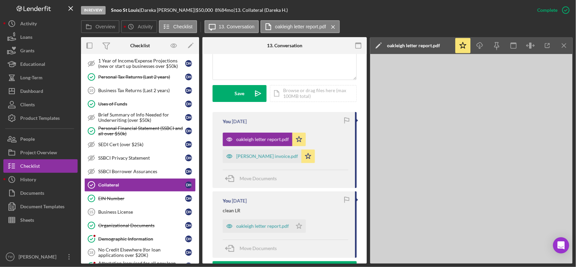
scroll to position [176, 0]
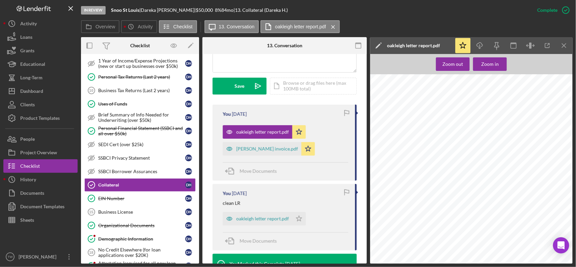
drag, startPoint x: 414, startPoint y: 175, endPoint x: 484, endPoint y: 173, distance: 70.3
click at [476, 173] on span "ADDRESS: [STREET_ADDRESS][PERSON_NAME]" at bounding box center [436, 174] width 82 height 3
copy span "[STREET_ADDRESS][PERSON_NAME]"
click at [480, 42] on icon "Icon/Download" at bounding box center [480, 45] width 15 height 15
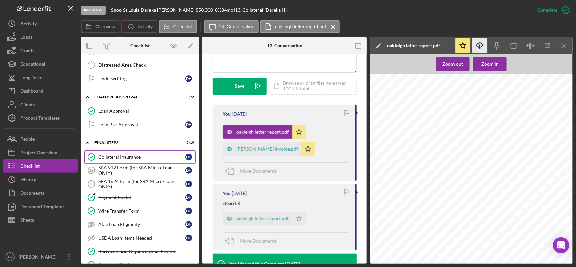
scroll to position [767, 0]
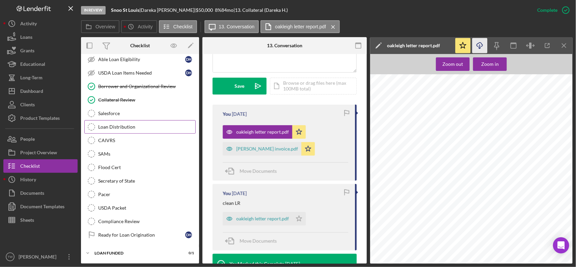
click at [125, 125] on div "Loan Distribution" at bounding box center [146, 126] width 97 height 5
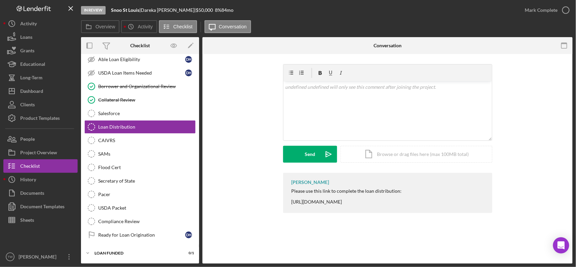
scroll to position [767, 0]
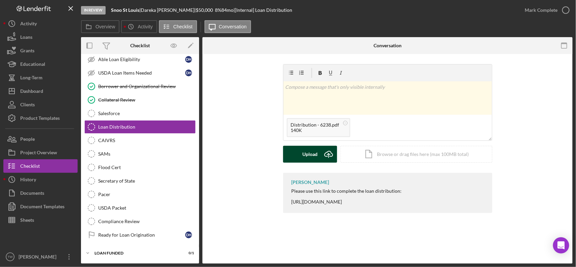
click at [304, 153] on div "Upload" at bounding box center [310, 154] width 15 height 17
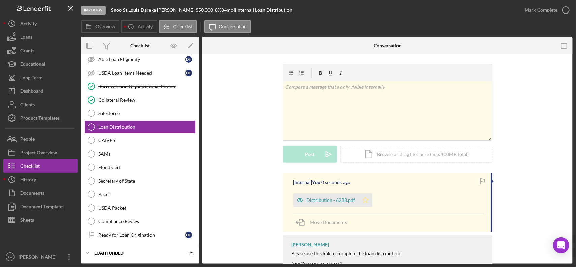
click at [365, 200] on icon "Icon/Star" at bounding box center [366, 200] width 14 height 14
click at [536, 4] on div "Mark Complete" at bounding box center [541, 10] width 33 height 14
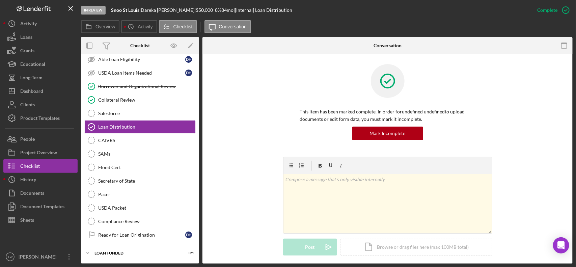
scroll to position [142, 0]
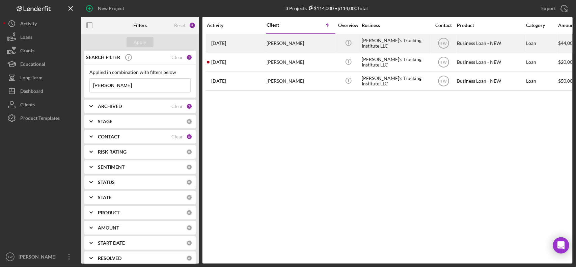
click at [291, 46] on div "[PERSON_NAME]" at bounding box center [301, 43] width 68 height 18
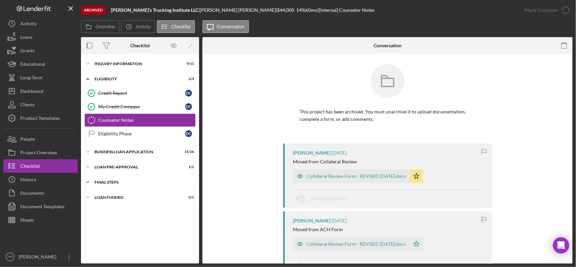
click at [129, 185] on div "Icon/Expander FINAL STEPS 7 / 19" at bounding box center [140, 183] width 118 height 14
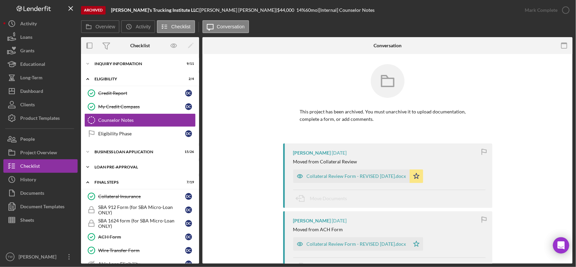
click at [122, 168] on div "LOAN PRE-APPROVAL" at bounding box center [143, 167] width 96 height 4
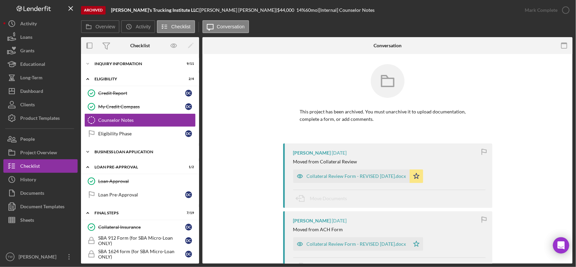
click at [120, 153] on div "BUSINESS LOAN APPLICATION" at bounding box center [143, 152] width 96 height 4
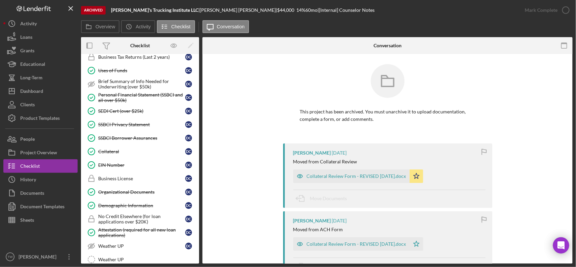
scroll to position [134, 0]
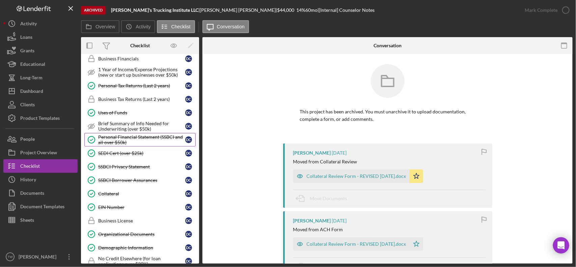
click at [149, 140] on div "Personal Financial Statement (SSBCI and all over $50k)" at bounding box center [141, 139] width 87 height 11
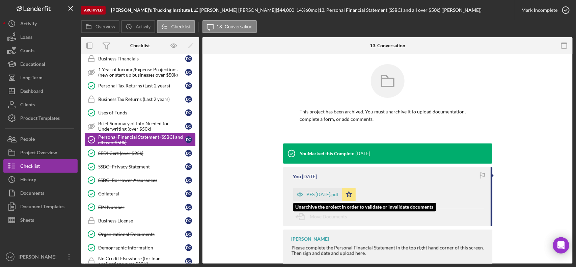
scroll to position [31, 0]
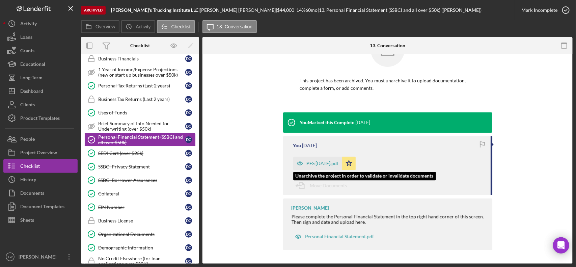
click at [319, 165] on div "PFS [DATE].pdf" at bounding box center [323, 163] width 32 height 5
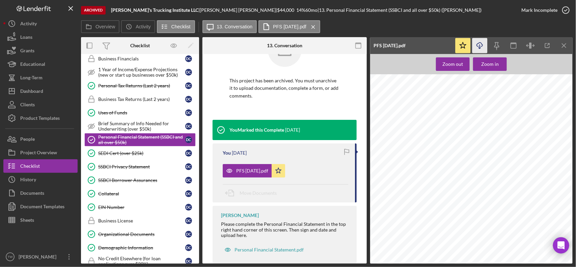
click at [479, 46] on icon "Icon/Download" at bounding box center [480, 45] width 15 height 15
